Goal: Find specific page/section: Find specific page/section

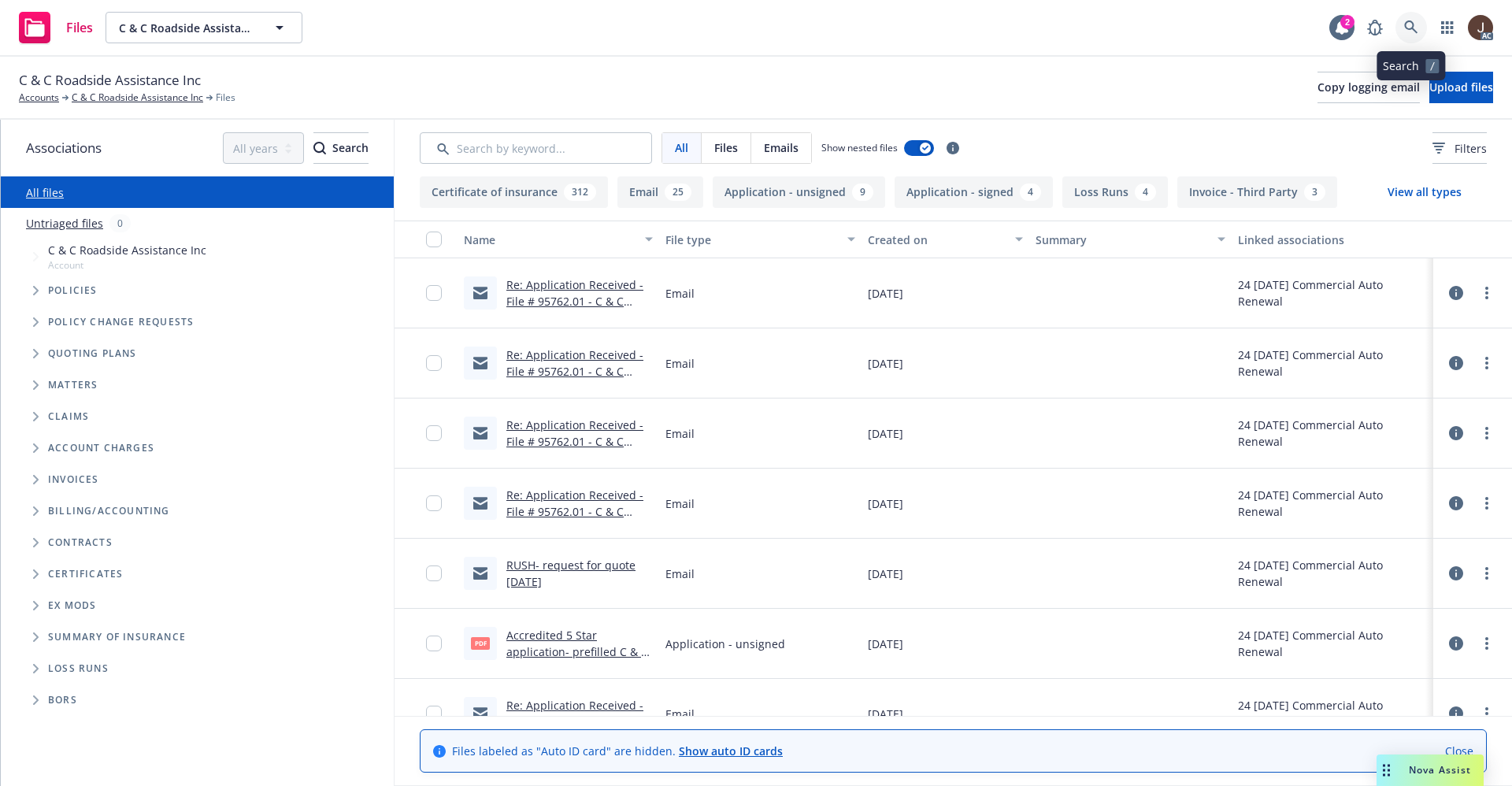
click at [1411, 35] on link at bounding box center [1411, 27] width 31 height 31
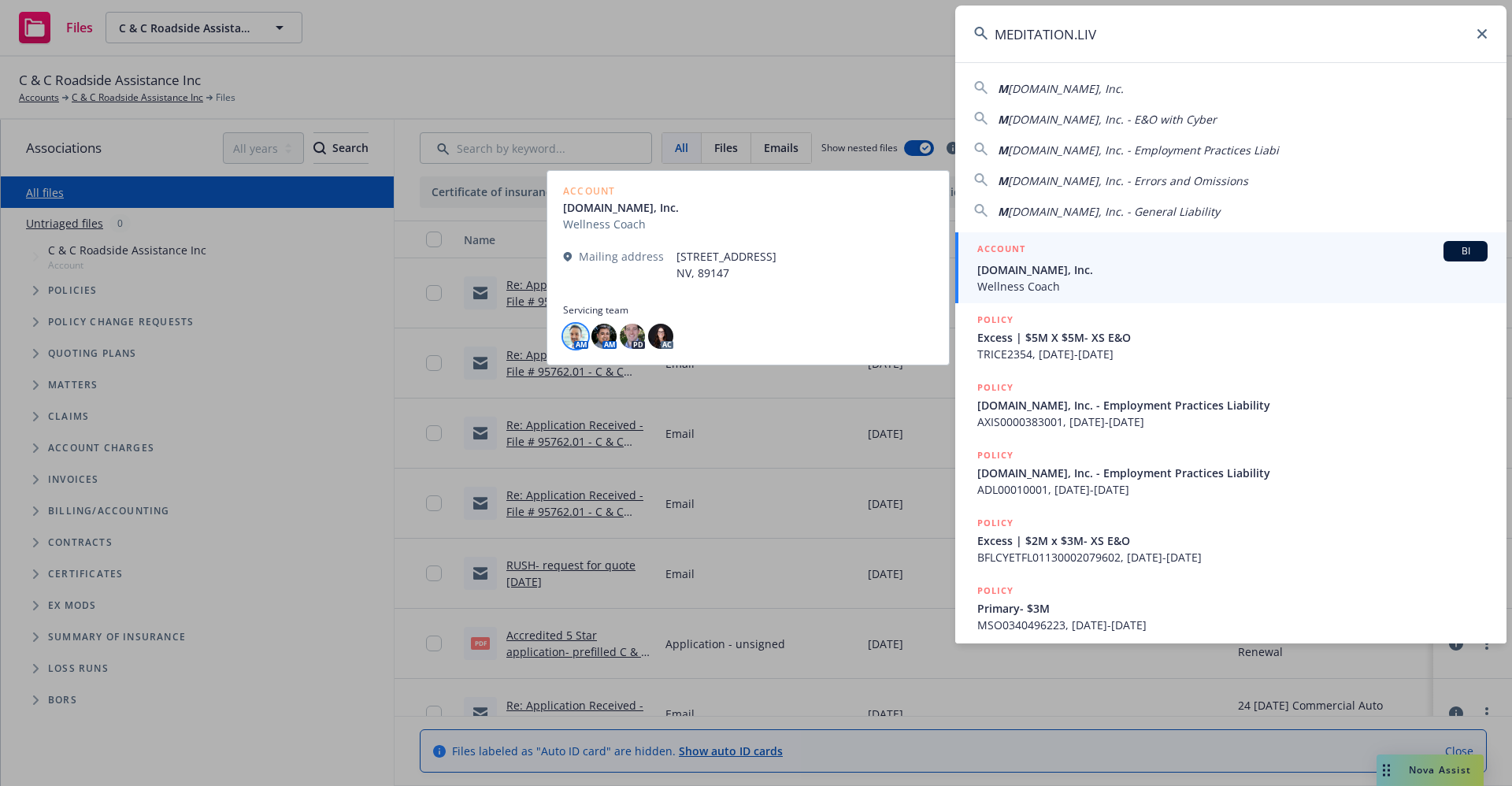
type input "MEDITATION.LIV"
click at [571, 339] on img at bounding box center [575, 336] width 25 height 25
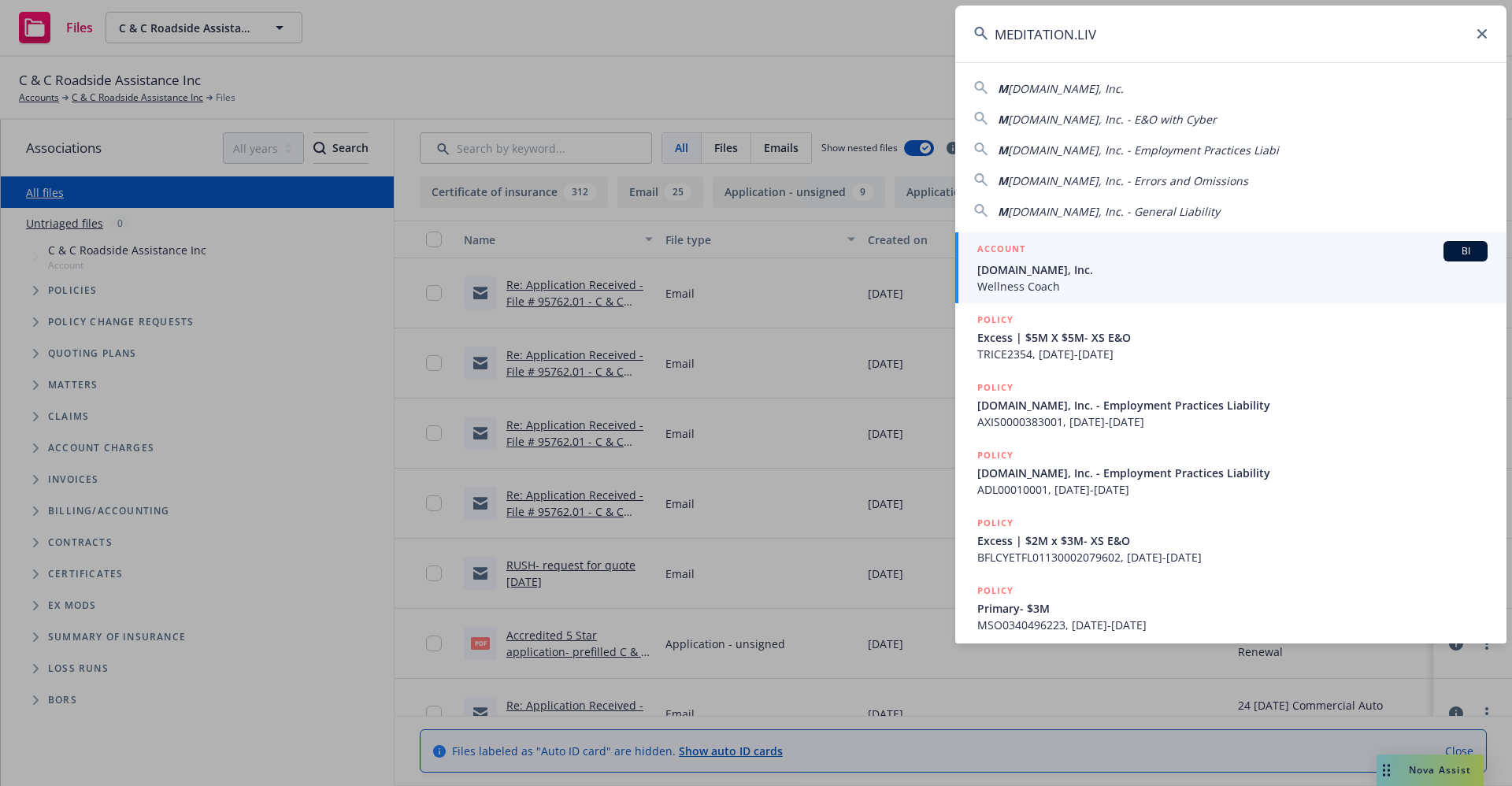
click at [1068, 270] on span "[DOMAIN_NAME], Inc." at bounding box center [1232, 269] width 510 height 17
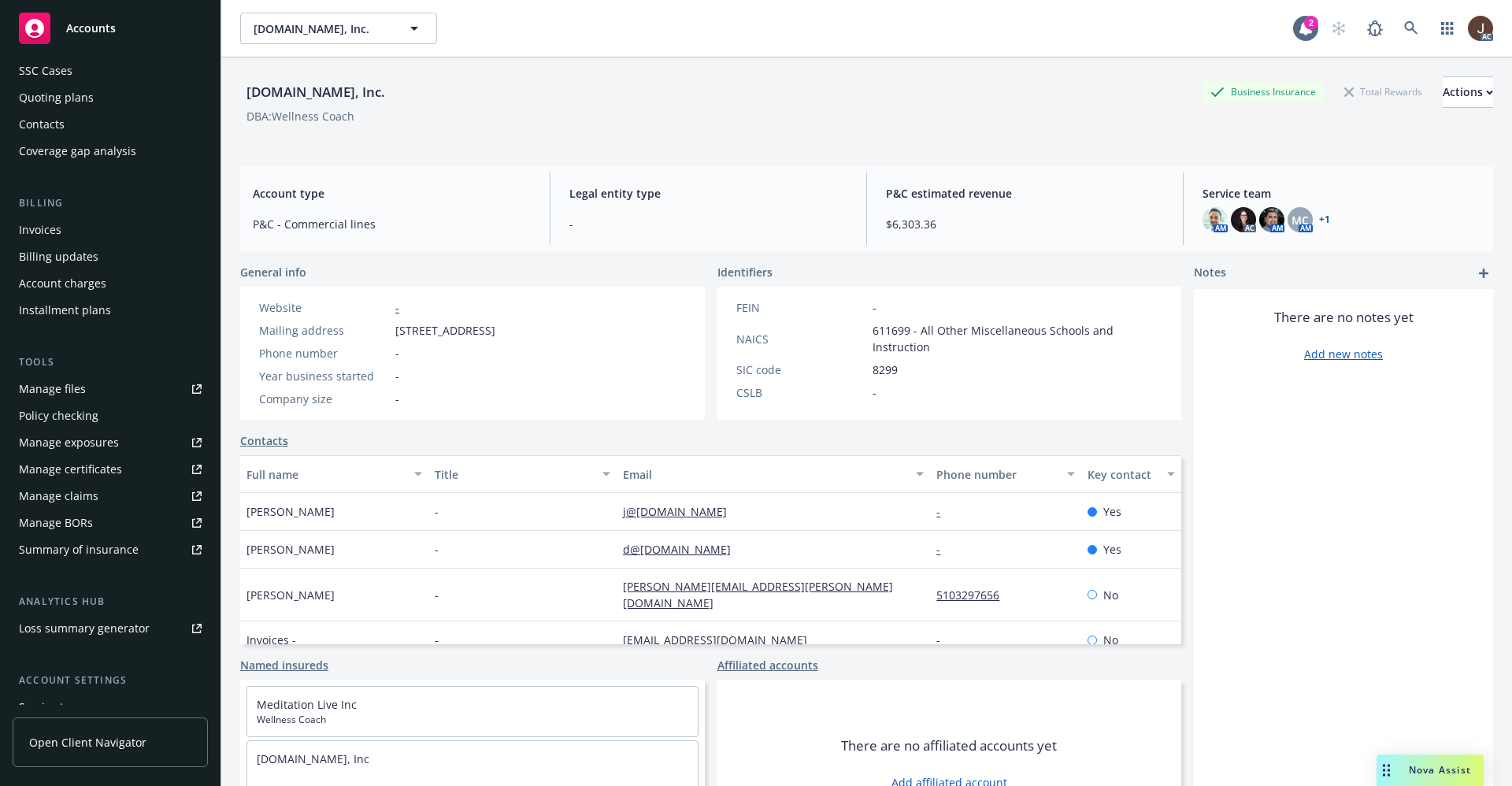
scroll to position [240, 0]
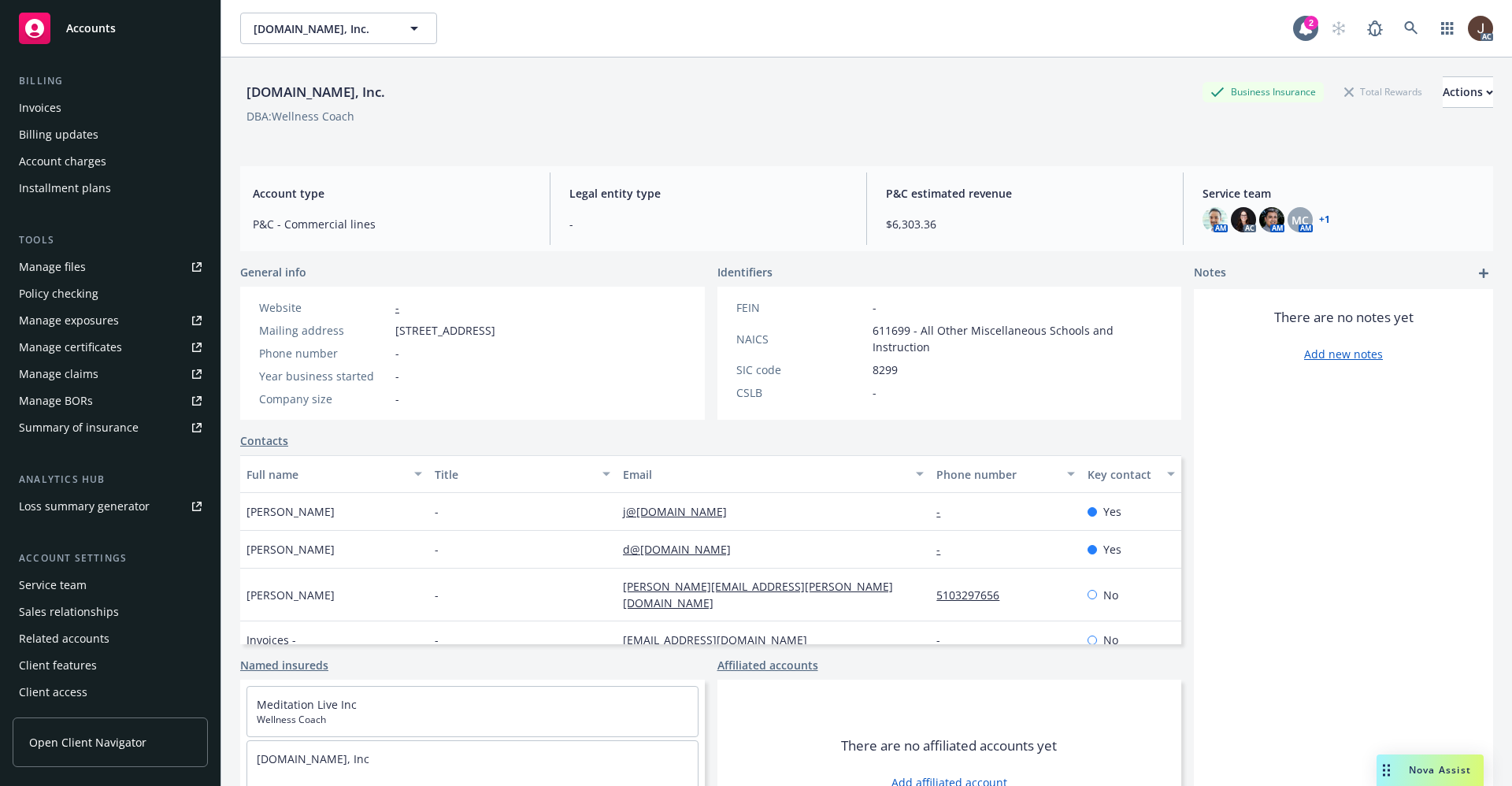
click at [64, 594] on div "Service team" at bounding box center [52, 584] width 68 height 25
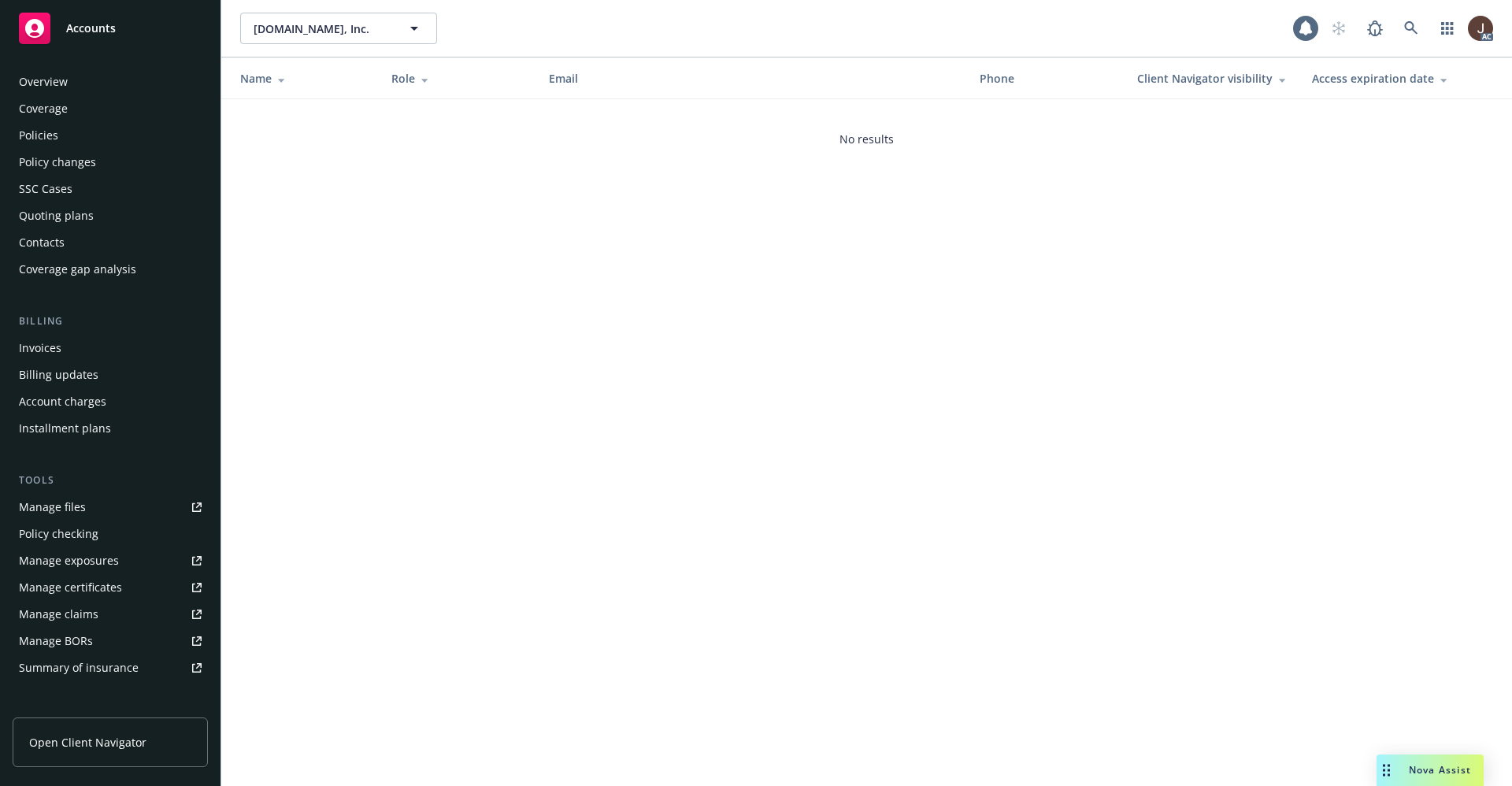
scroll to position [240, 0]
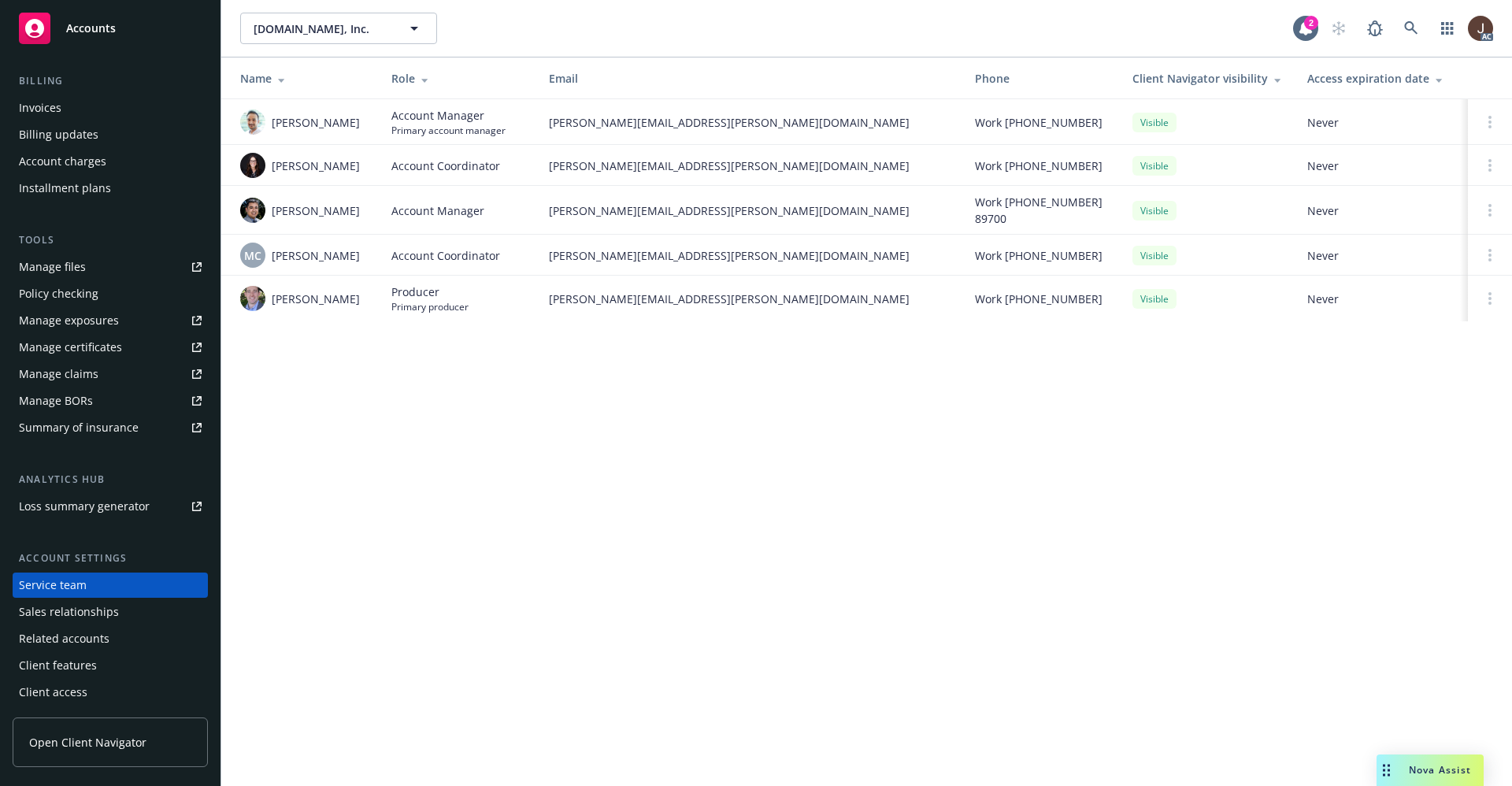
click at [491, 258] on span "Account Coordinator" at bounding box center [446, 256] width 109 height 17
